Goal: Transaction & Acquisition: Purchase product/service

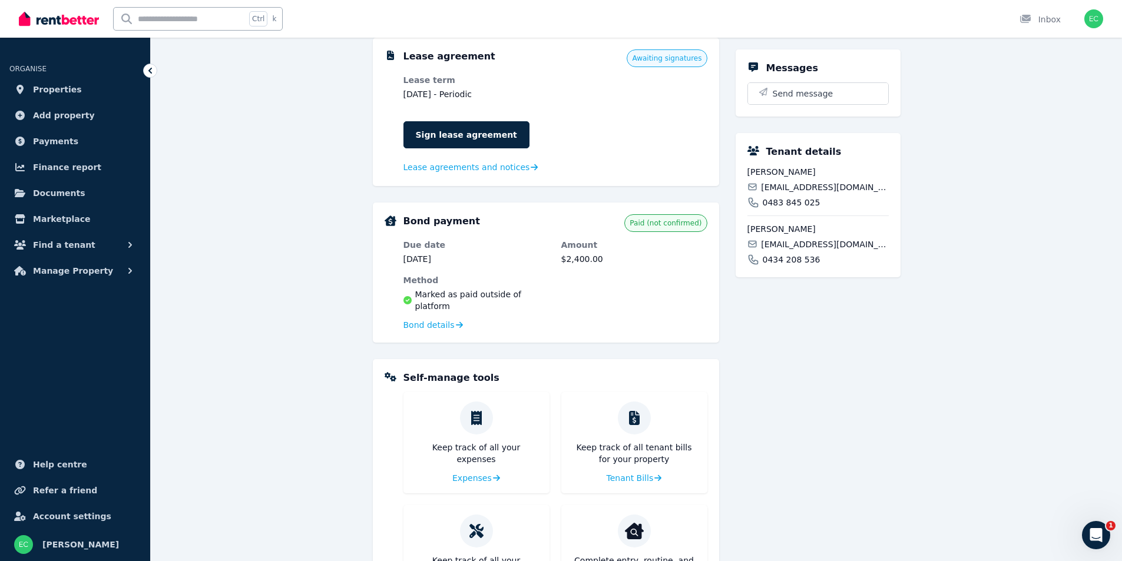
scroll to position [412, 0]
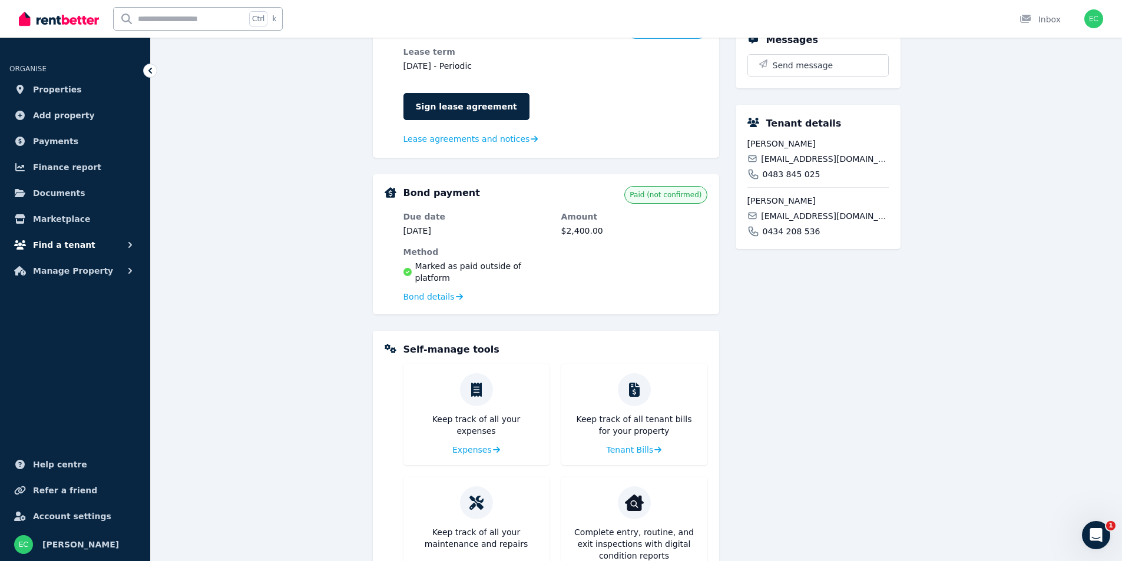
click at [77, 244] on span "Find a tenant" at bounding box center [64, 245] width 62 height 14
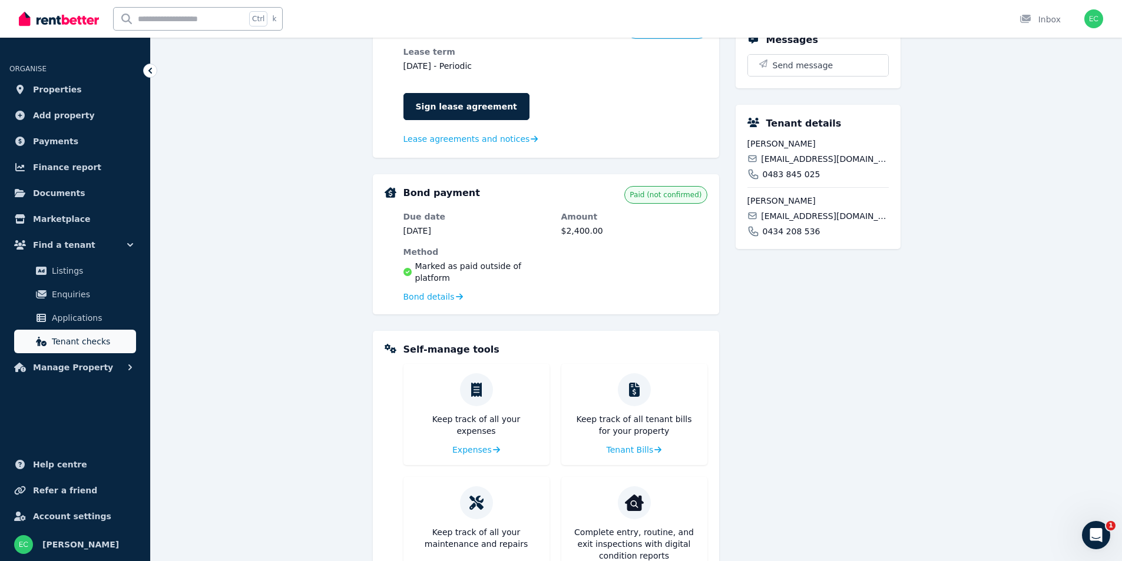
click at [86, 339] on span "Tenant checks" at bounding box center [91, 341] width 79 height 14
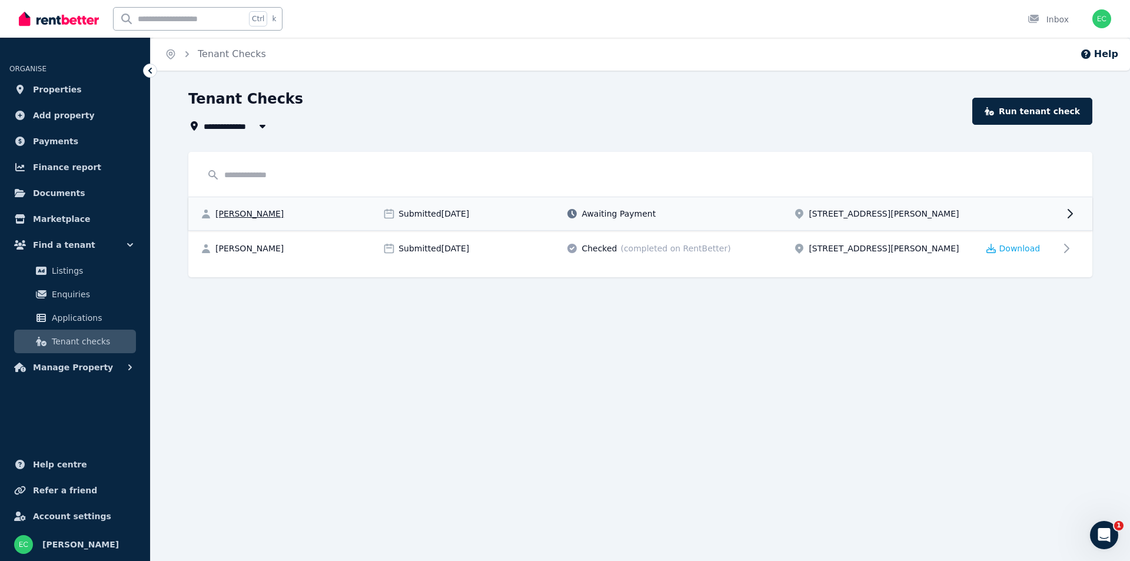
click at [928, 210] on div "3/24 Attewell Street, Nundah" at bounding box center [882, 214] width 176 height 12
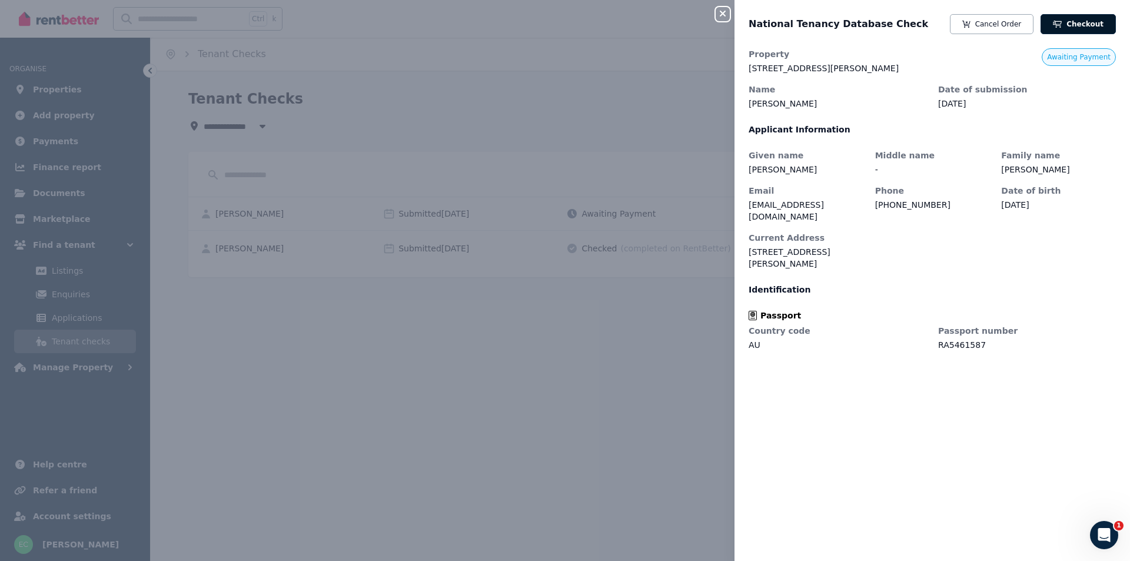
click at [1073, 23] on link "Checkout" at bounding box center [1078, 24] width 75 height 20
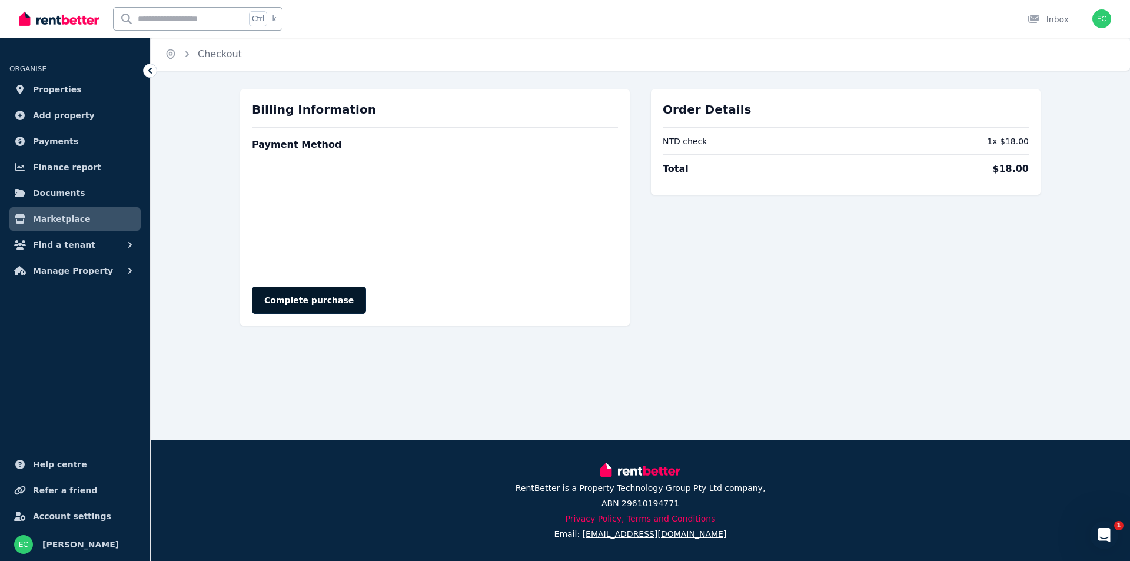
click at [317, 296] on button "Complete purchase" at bounding box center [309, 300] width 114 height 27
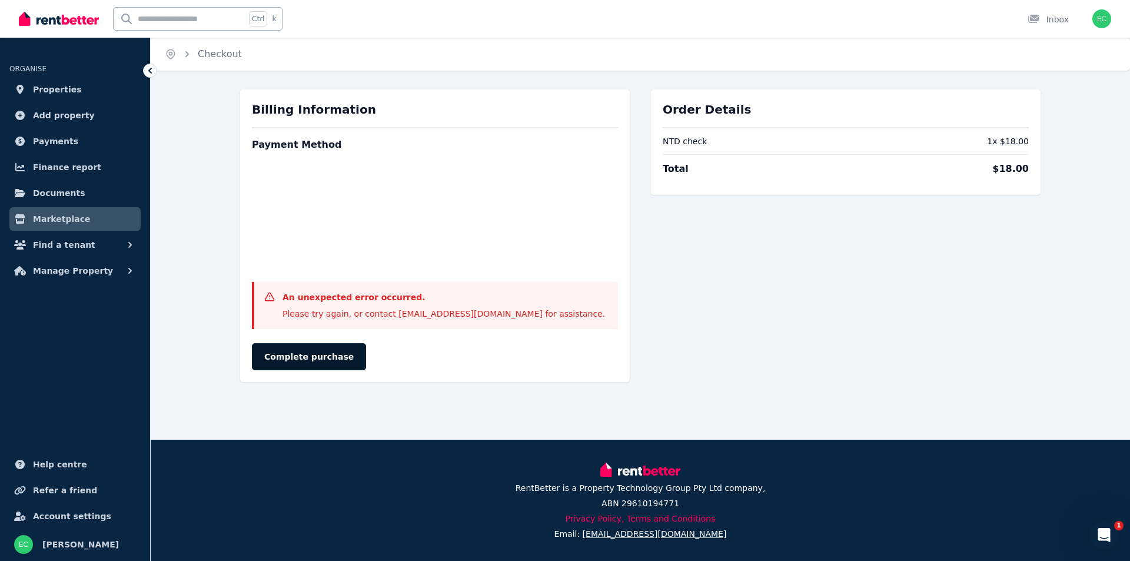
click at [298, 352] on button "Complete purchase" at bounding box center [309, 356] width 114 height 27
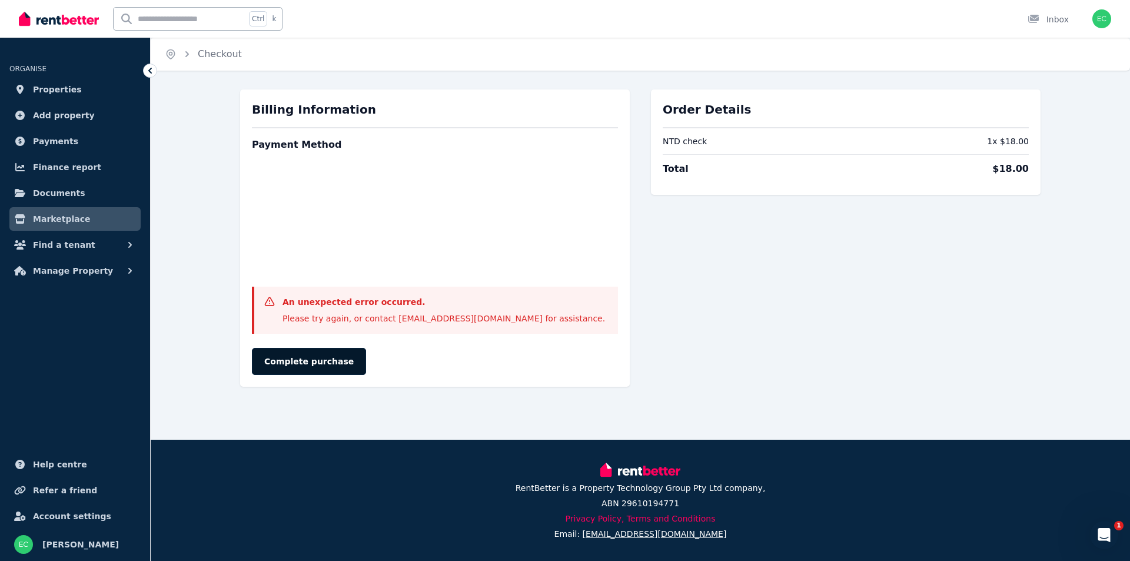
click at [318, 359] on button "Complete purchase" at bounding box center [309, 361] width 114 height 27
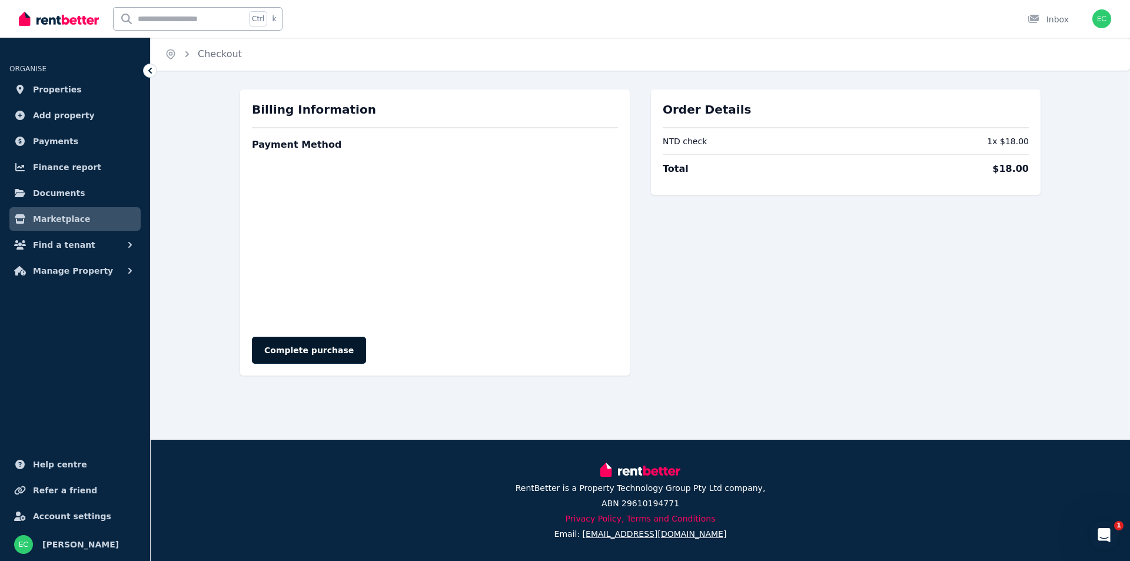
click at [323, 347] on button "Complete purchase" at bounding box center [309, 350] width 114 height 27
